Goal: Task Accomplishment & Management: Manage account settings

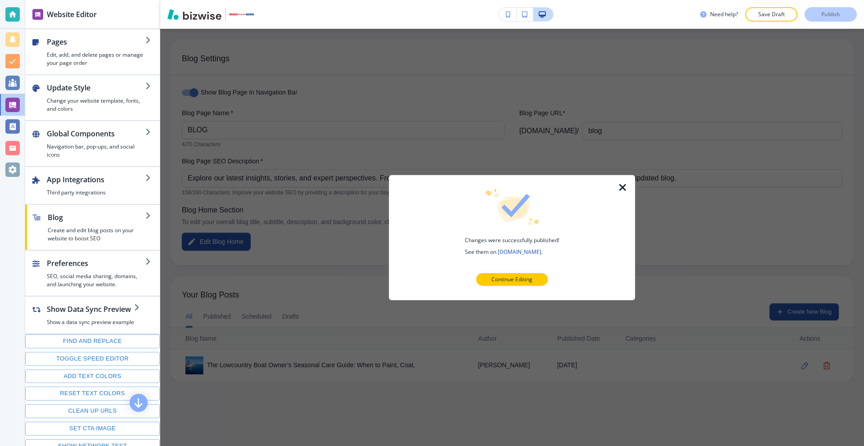
drag, startPoint x: 624, startPoint y: 186, endPoint x: 643, endPoint y: 166, distance: 27.0
click at [625, 186] on icon "button" at bounding box center [622, 187] width 11 height 11
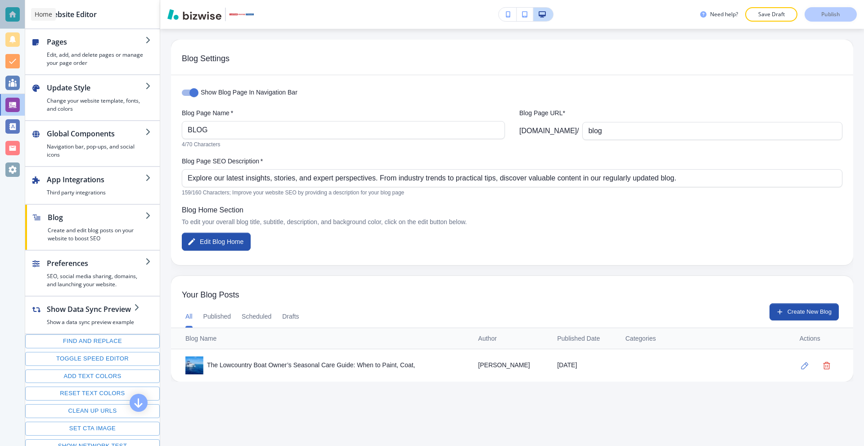
click at [14, 15] on div at bounding box center [12, 14] width 14 height 14
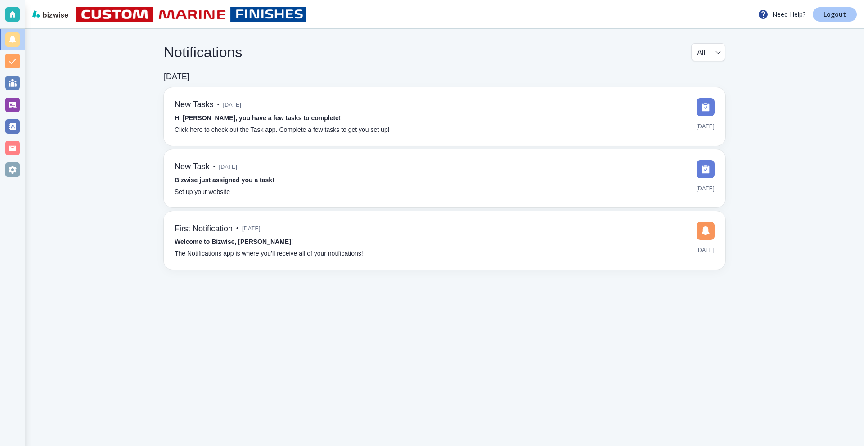
click at [832, 12] on p "Logout" at bounding box center [834, 14] width 22 height 6
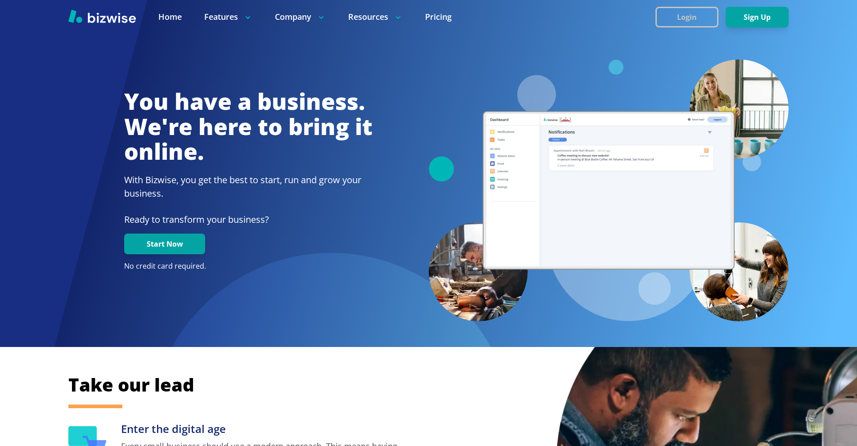
click at [704, 11] on button "Login" at bounding box center [686, 17] width 63 height 21
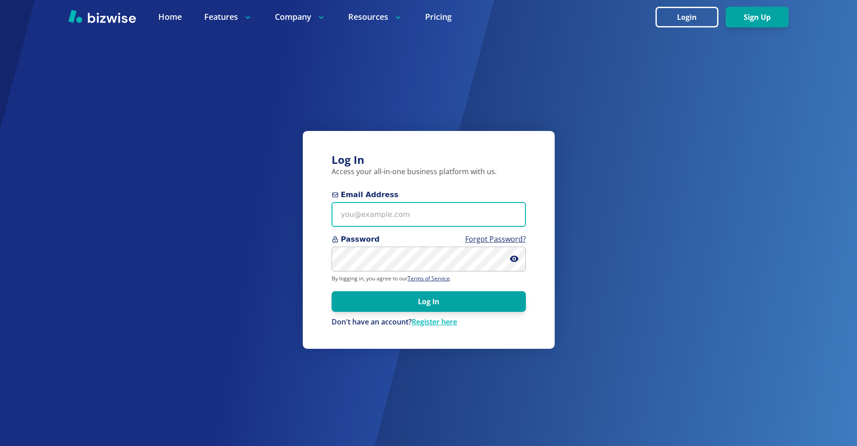
drag, startPoint x: 430, startPoint y: 208, endPoint x: 402, endPoint y: 193, distance: 32.4
click at [431, 209] on input "Email Address" at bounding box center [428, 214] width 194 height 25
paste input "marinefinishesllc@gmail.com"
type input "marinefinishesllc@gmail.com"
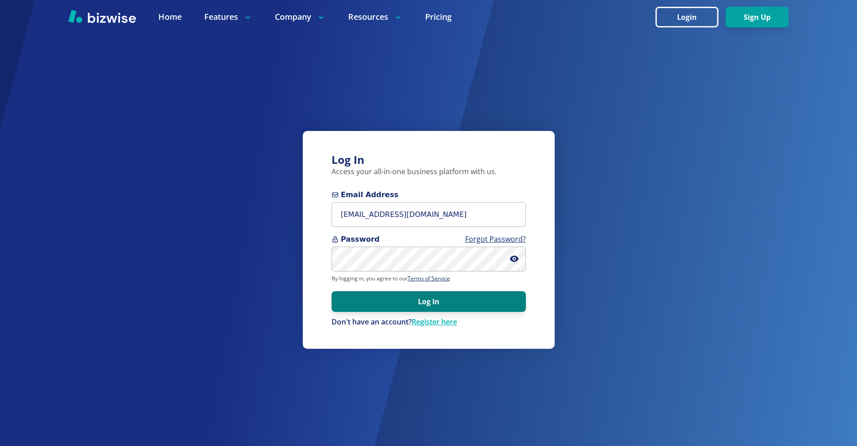
click at [450, 302] on button "Log In" at bounding box center [428, 301] width 194 height 21
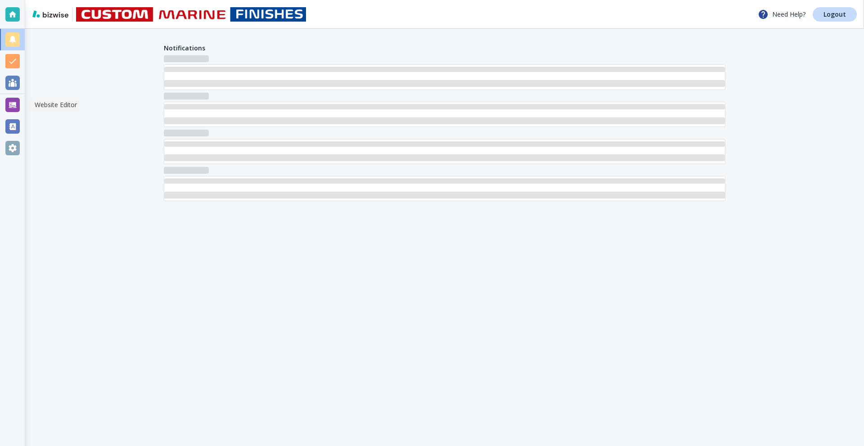
click at [12, 112] on div at bounding box center [12, 105] width 25 height 22
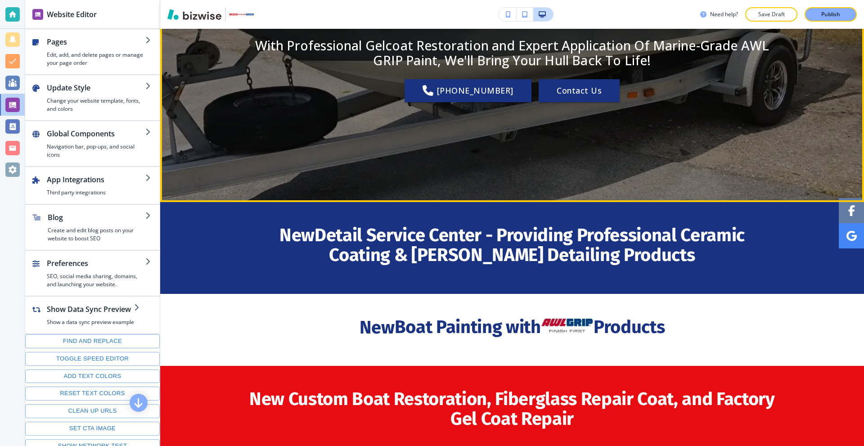
scroll to position [495, 0]
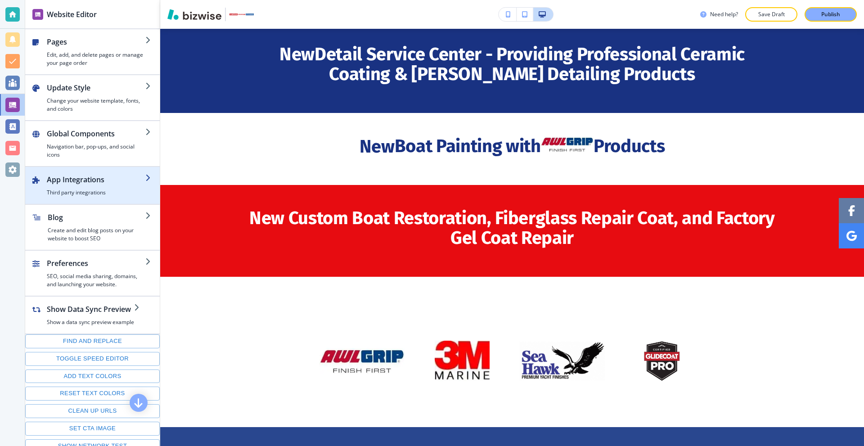
click at [80, 179] on h2 "App Integrations" at bounding box center [96, 179] width 98 height 11
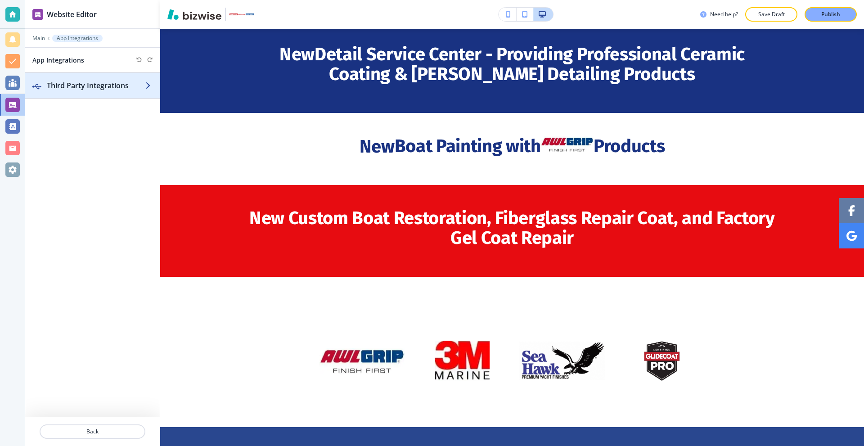
click at [72, 89] on h2 "Third Party Integrations" at bounding box center [96, 85] width 98 height 11
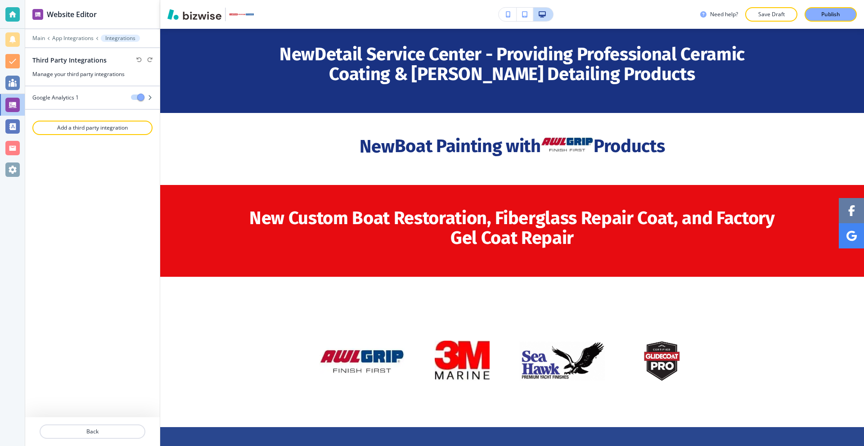
click at [110, 420] on div at bounding box center [92, 420] width 134 height 7
click at [112, 427] on button "Back" at bounding box center [93, 431] width 106 height 14
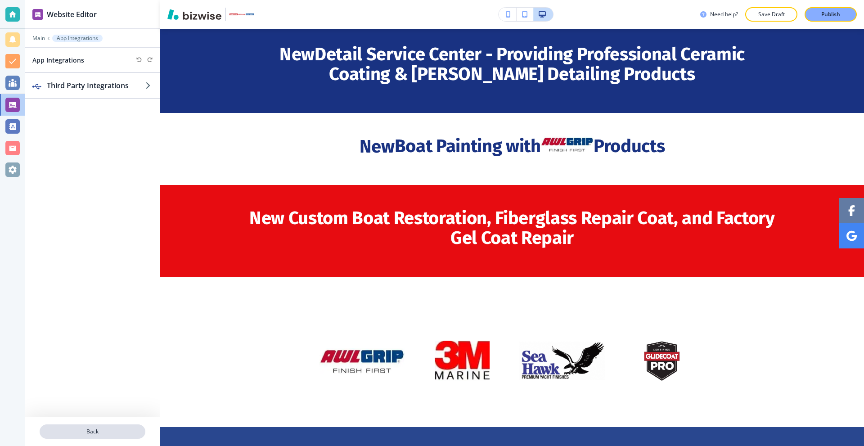
click at [116, 429] on p "Back" at bounding box center [92, 431] width 104 height 8
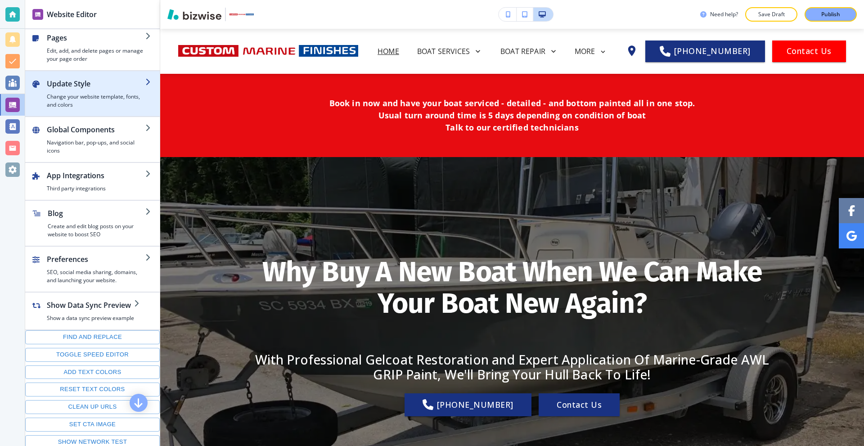
scroll to position [0, 0]
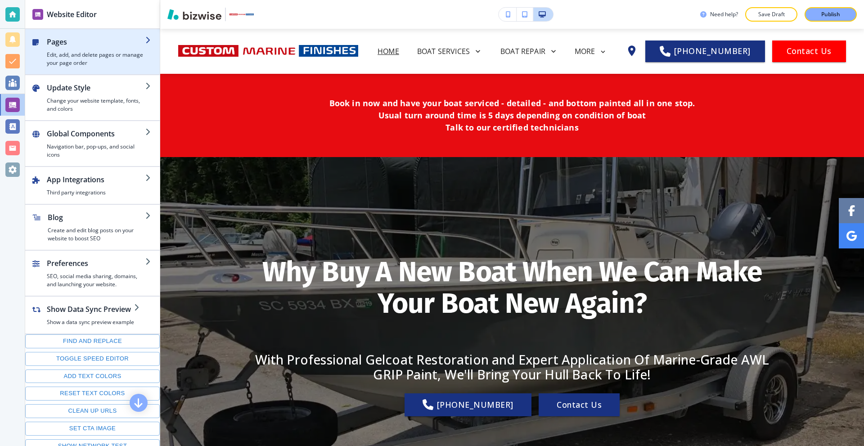
click at [71, 43] on h2 "Pages" at bounding box center [96, 41] width 98 height 11
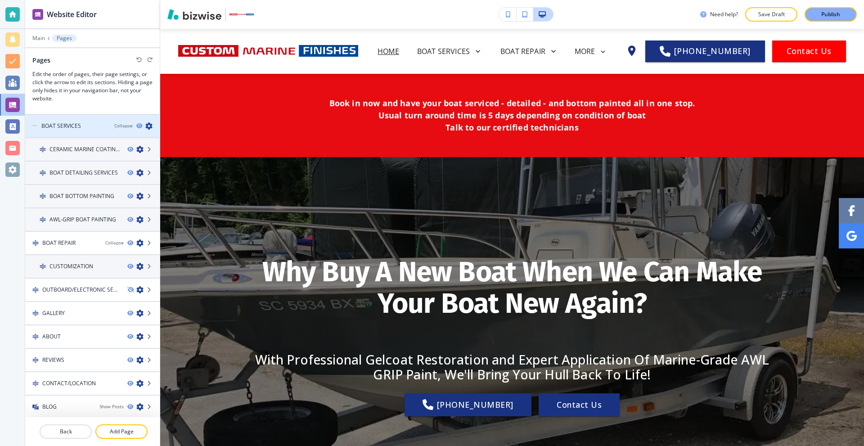
scroll to position [21, 0]
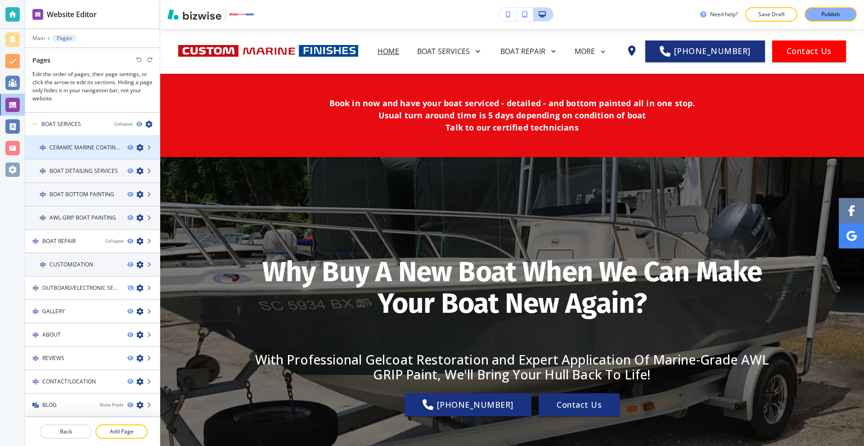
click at [81, 147] on h4 "CERAMIC MARINE COATINGS" at bounding box center [84, 147] width 71 height 8
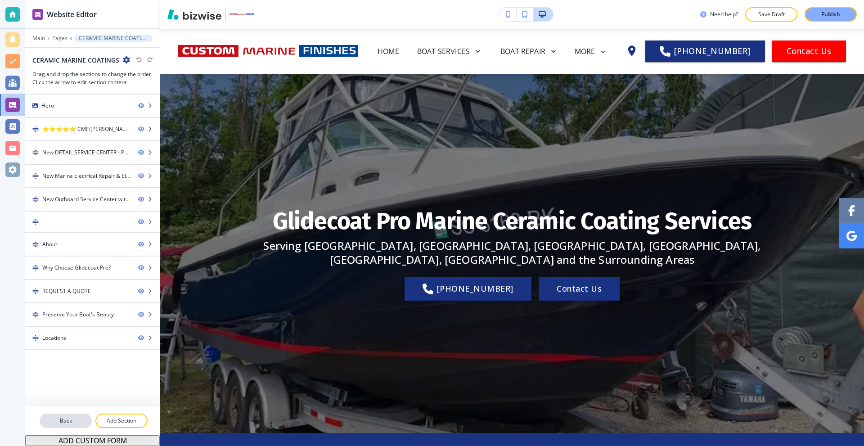
click at [67, 418] on p "Back" at bounding box center [65, 420] width 50 height 8
